Goal: Use online tool/utility: Utilize a website feature to perform a specific function

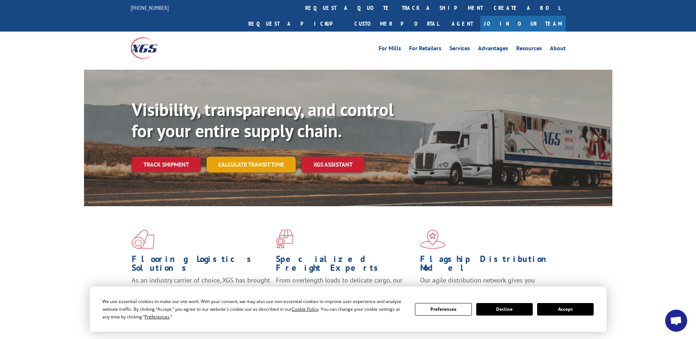
click at [242, 157] on link "Calculate transit time" at bounding box center [251, 165] width 89 height 16
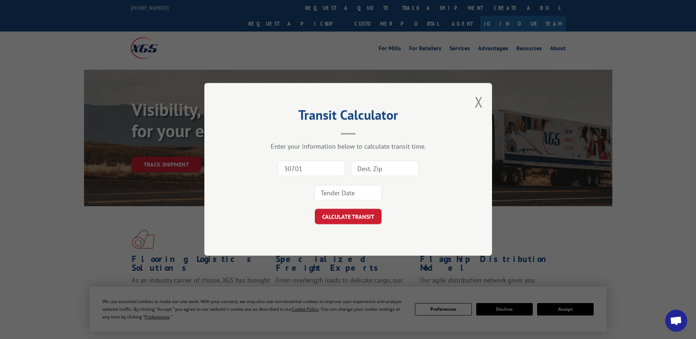
type input "30701"
click at [371, 171] on input at bounding box center [385, 168] width 68 height 15
type input "92672"
click at [368, 179] on div "30701 92672" at bounding box center [348, 181] width 214 height 48
click at [351, 191] on input at bounding box center [348, 192] width 68 height 15
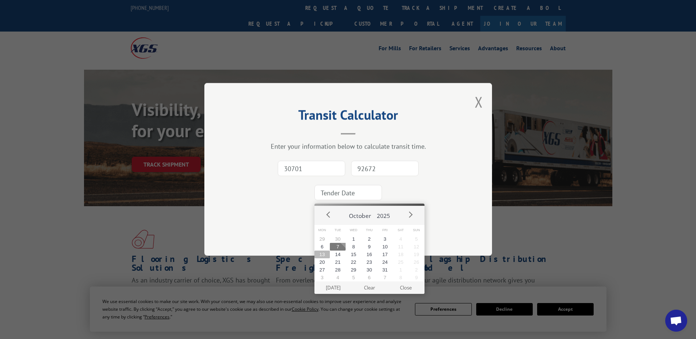
click at [325, 255] on button "13" at bounding box center [322, 255] width 16 height 8
type input "[DATE]"
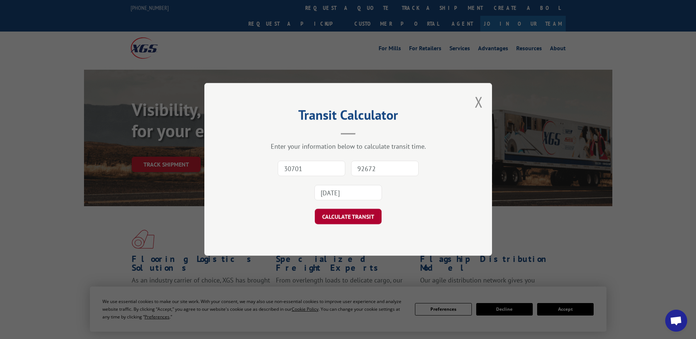
click at [353, 212] on button "CALCULATE TRANSIT" at bounding box center [348, 216] width 67 height 15
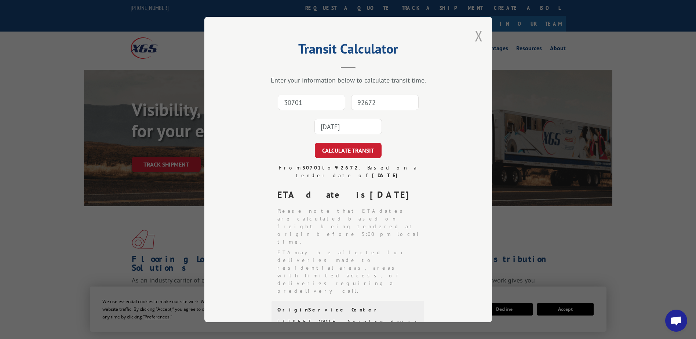
click at [475, 36] on button "Close modal" at bounding box center [479, 35] width 8 height 19
